Goal: Task Accomplishment & Management: Use online tool/utility

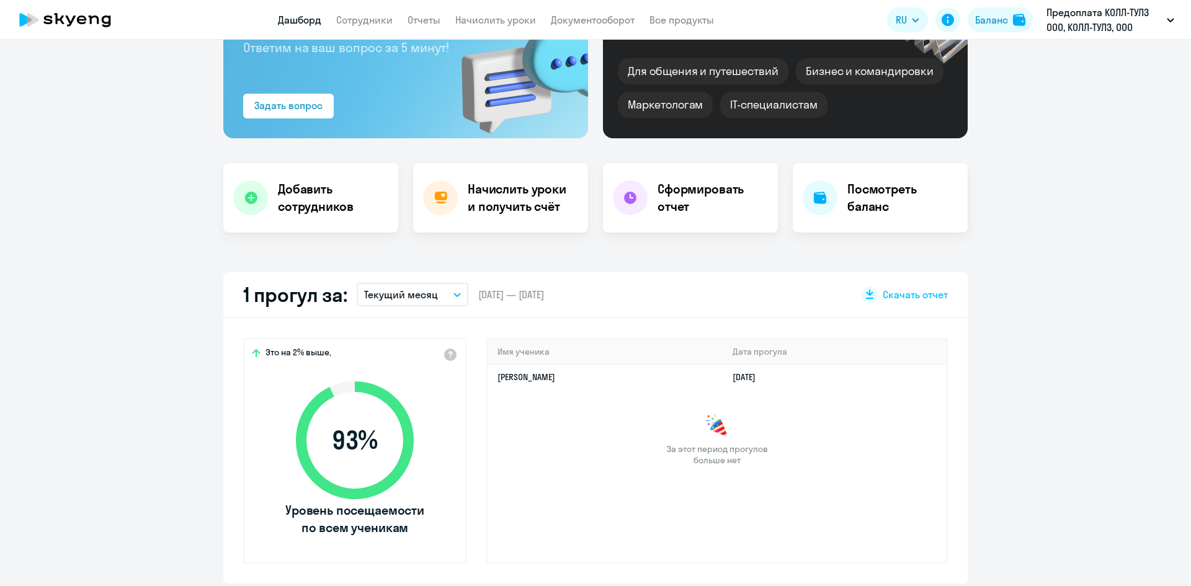
scroll to position [145, 0]
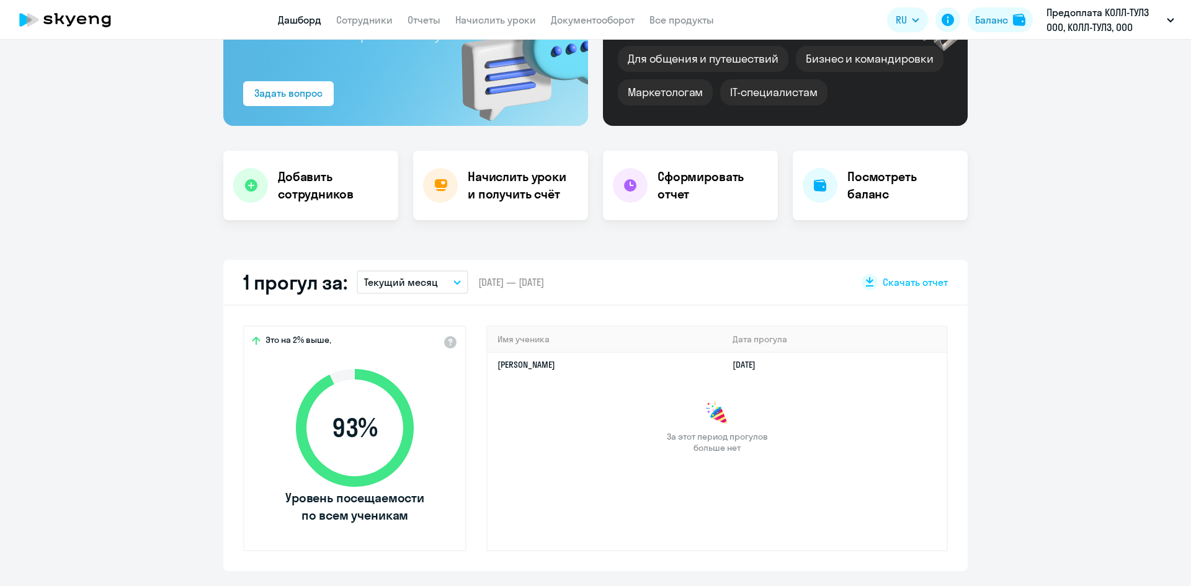
select select "30"
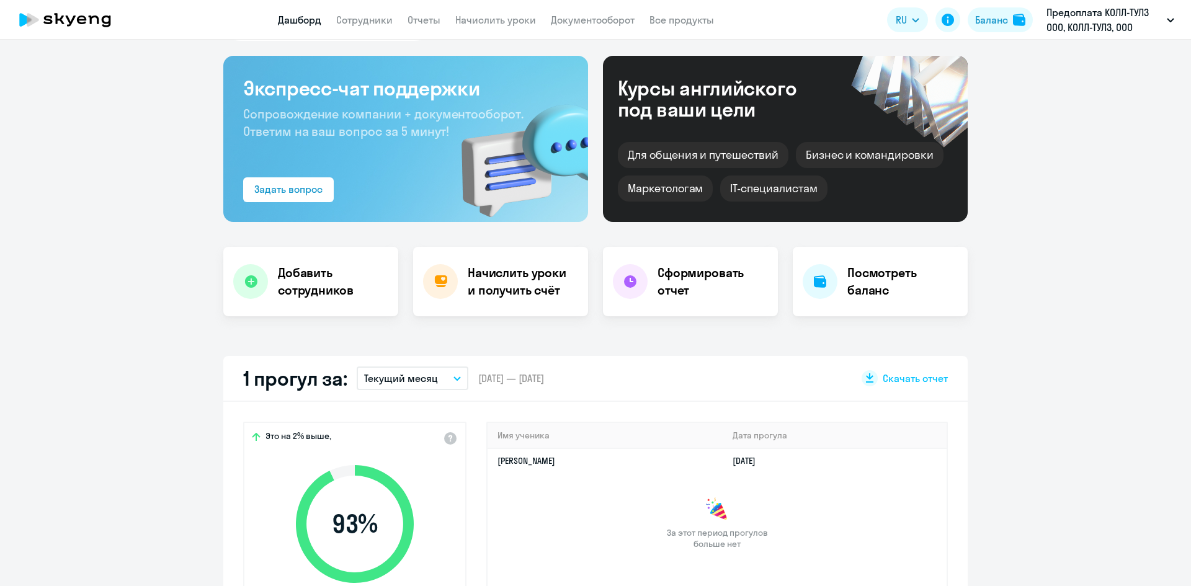
scroll to position [0, 0]
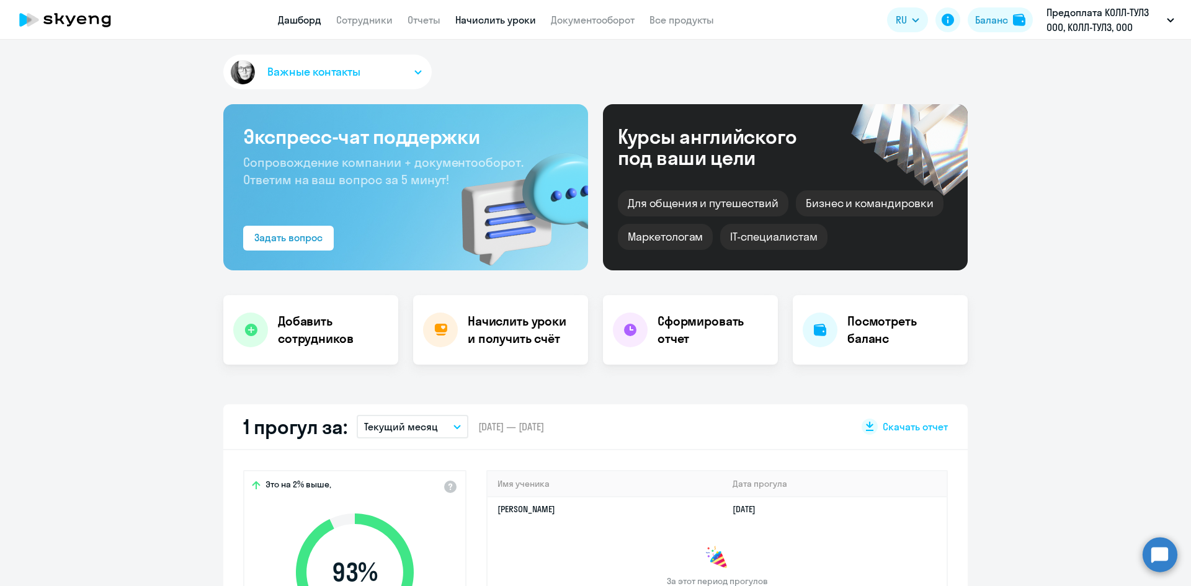
click at [475, 24] on link "Начислить уроки" at bounding box center [495, 20] width 81 height 12
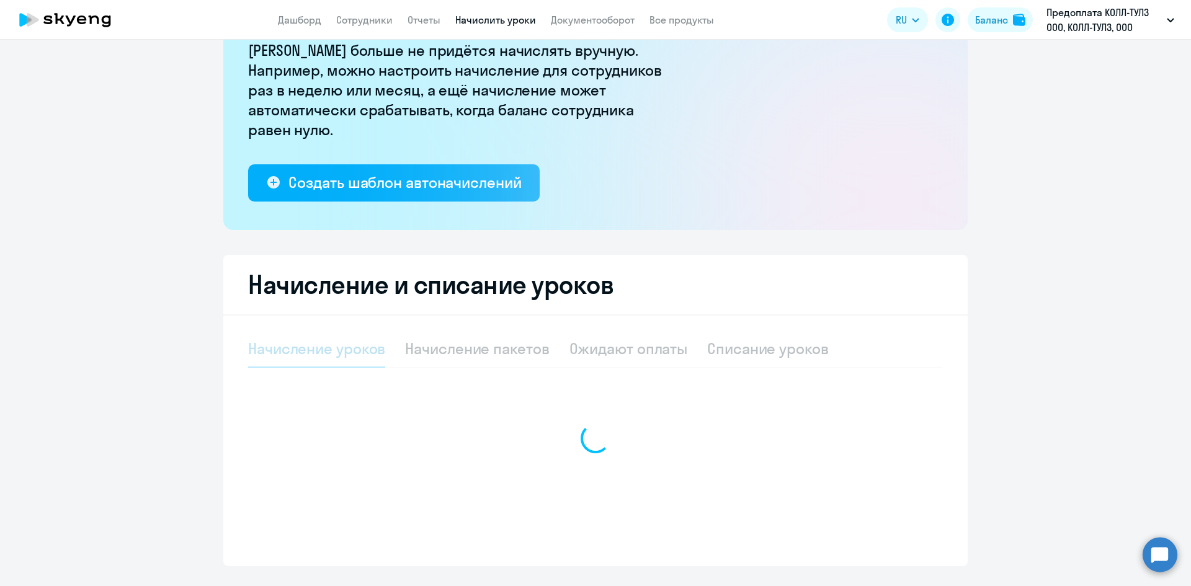
scroll to position [145, 0]
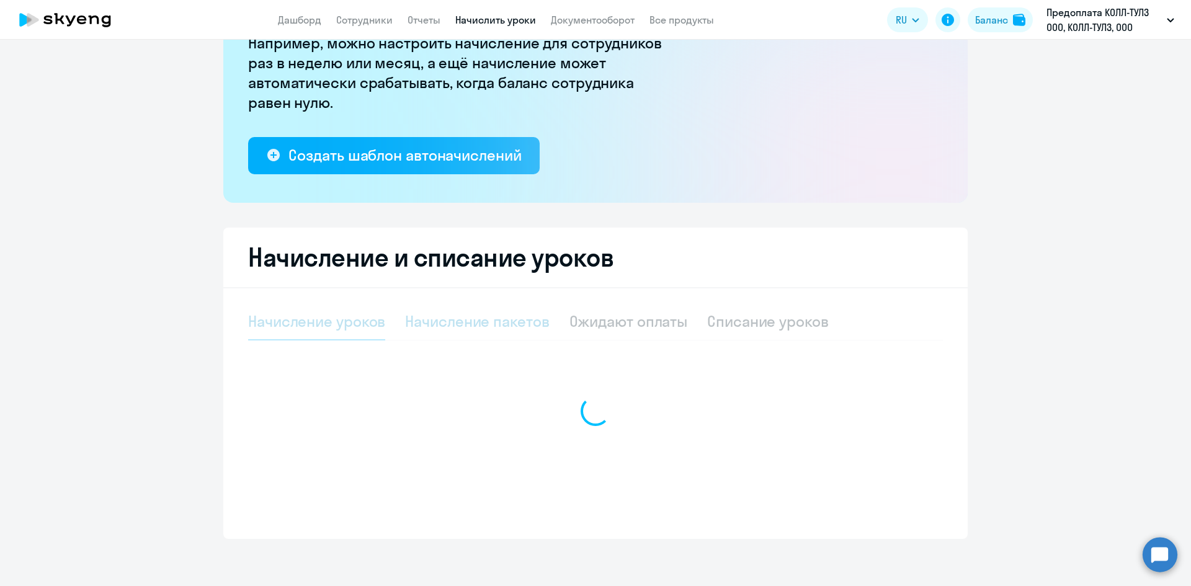
select select "10"
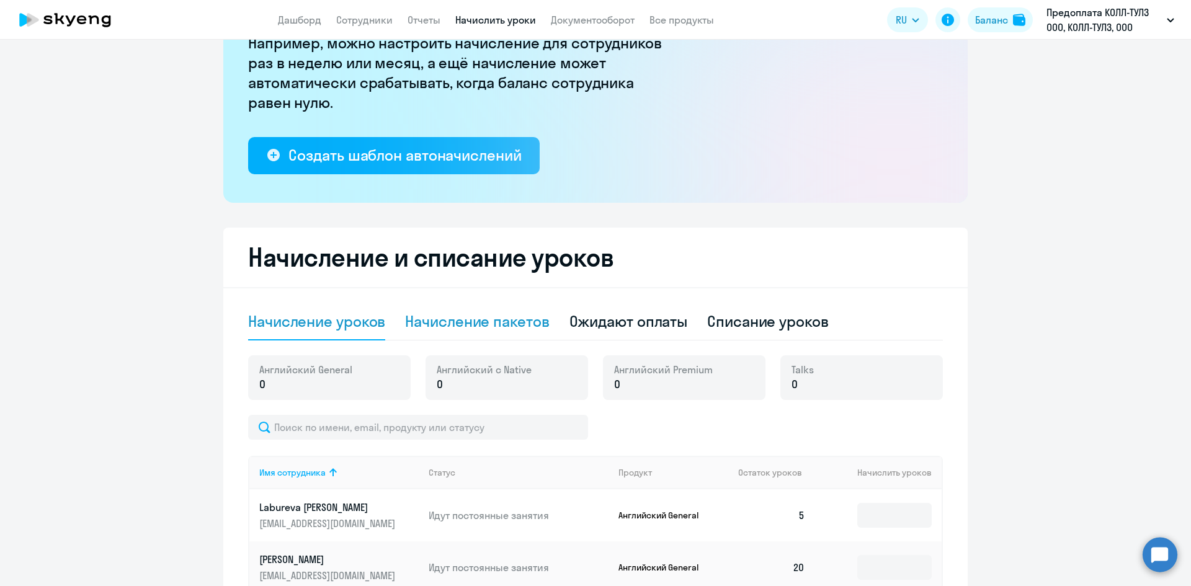
click at [459, 324] on div "Начисление пакетов" at bounding box center [477, 322] width 144 height 20
select select "10"
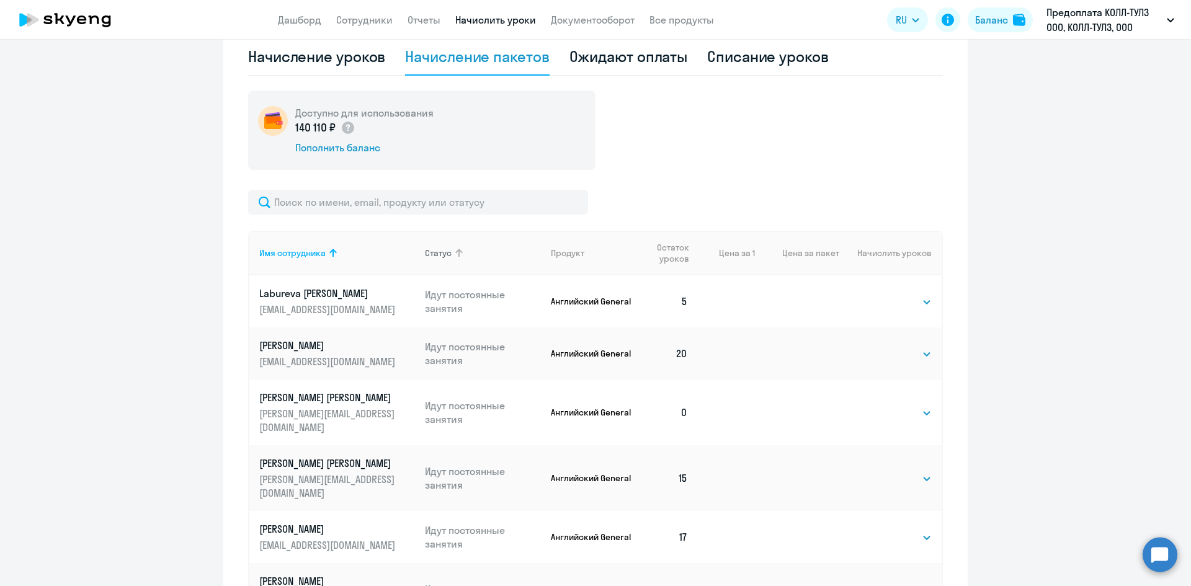
scroll to position [434, 0]
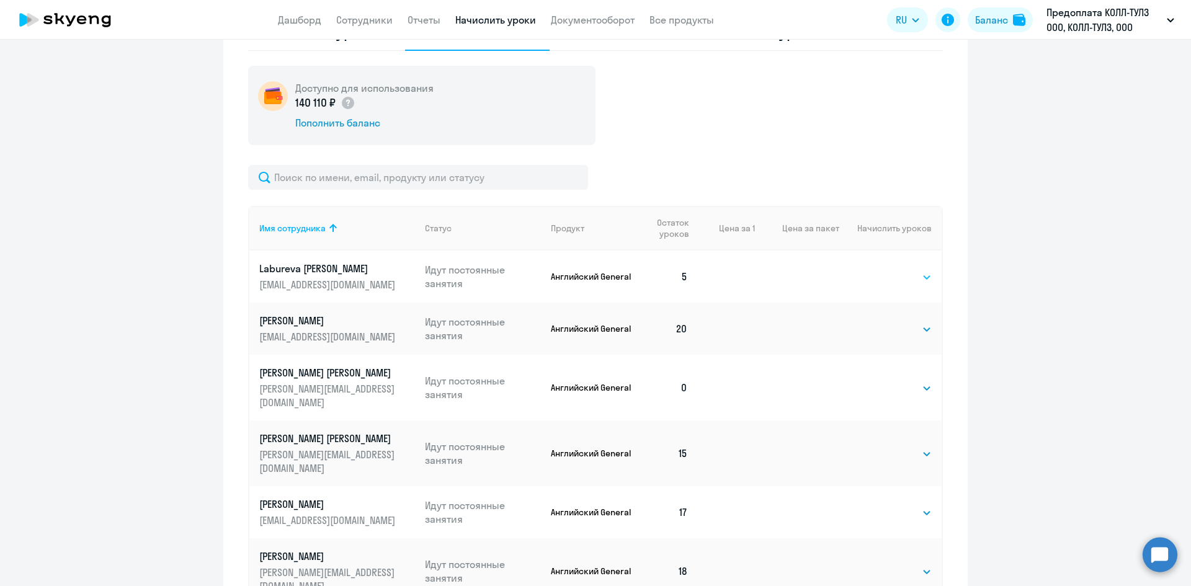
click at [896, 276] on select "Выбрать 4 8 16 32 64 96 128" at bounding box center [906, 277] width 51 height 15
select select "32"
click at [881, 270] on select "Выбрать 4 8 16 32 64 96 128" at bounding box center [906, 277] width 51 height 15
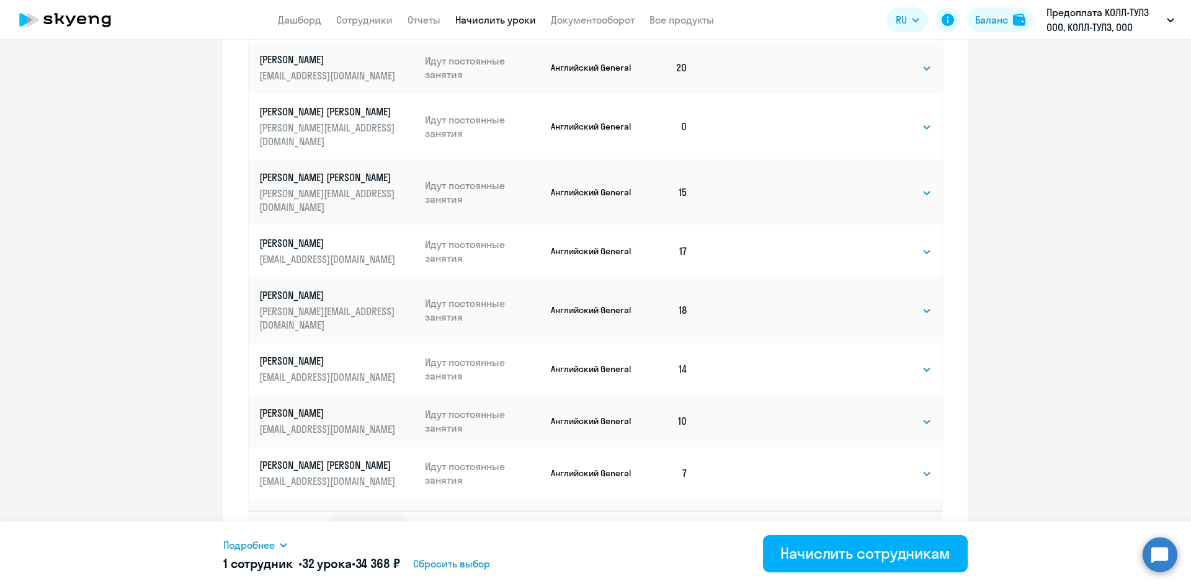
scroll to position [724, 0]
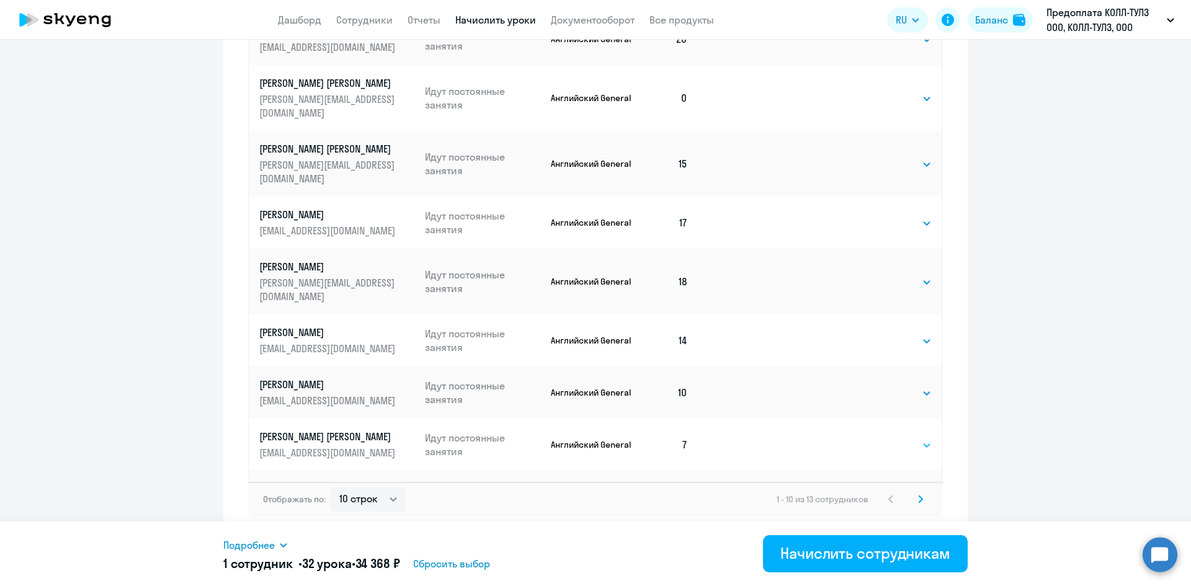
click at [905, 438] on select "Выбрать 4 8 16 32 64 96 128" at bounding box center [906, 445] width 51 height 15
select select "32"
click at [881, 438] on select "Выбрать 4 8 16 32 64 96 128" at bounding box center [906, 445] width 51 height 15
click at [918, 498] on icon at bounding box center [920, 499] width 5 height 9
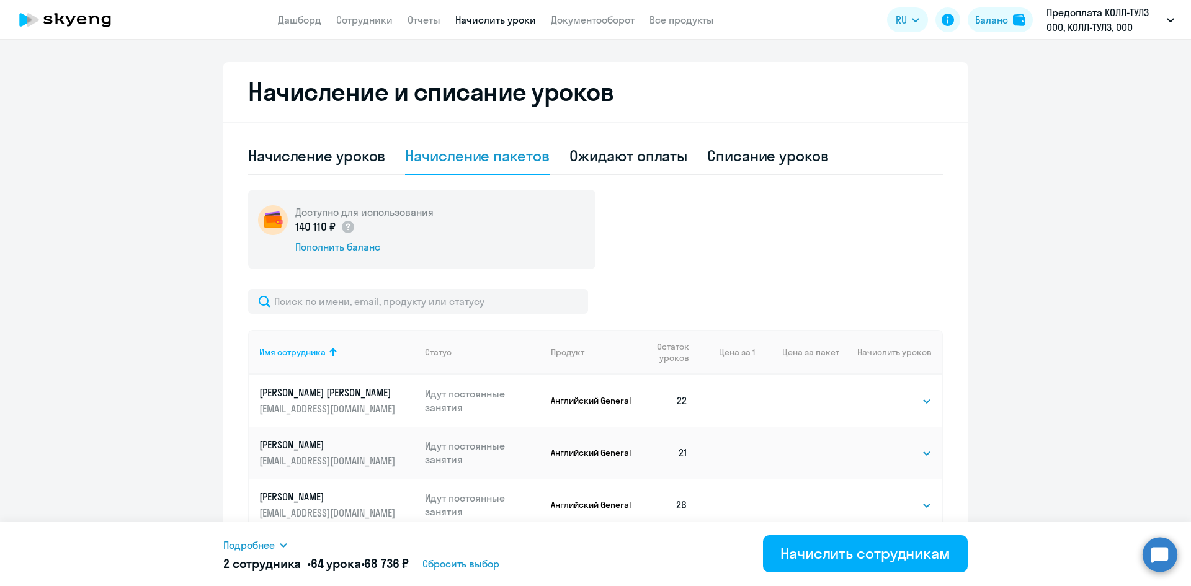
scroll to position [359, 0]
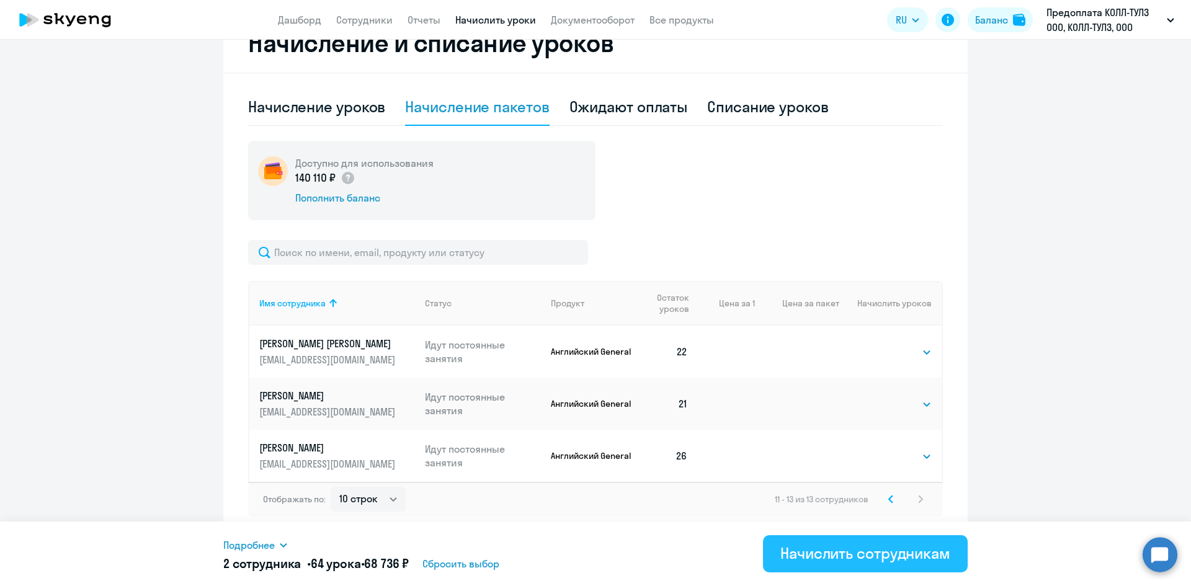
click at [840, 550] on div "Начислить сотрудникам" at bounding box center [866, 554] width 170 height 20
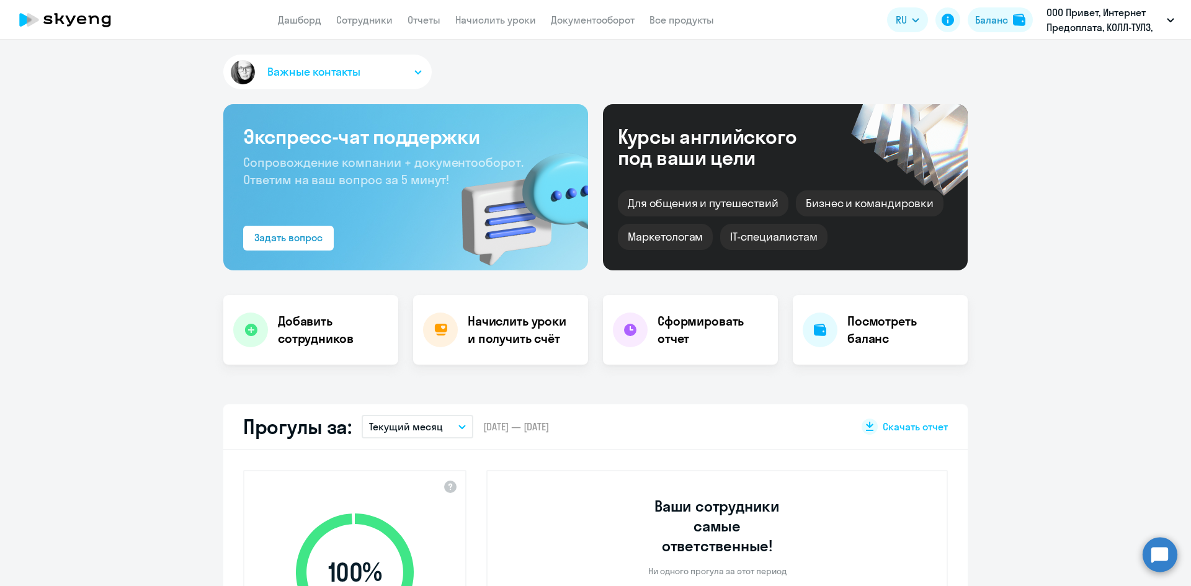
select select "30"
click at [487, 24] on link "Начислить уроки" at bounding box center [495, 20] width 81 height 12
